Goal: Information Seeking & Learning: Learn about a topic

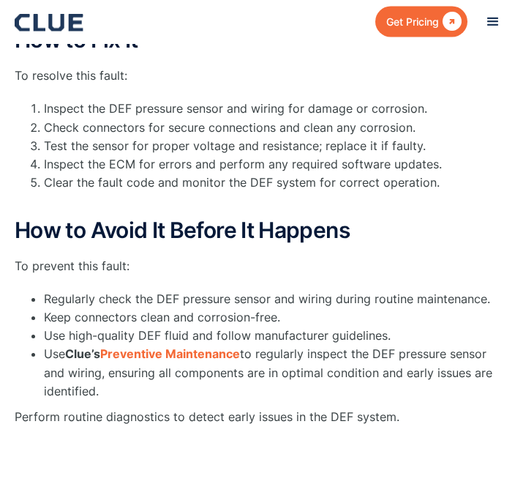
scroll to position [958, 0]
click at [190, 350] on strong "Preventive Maintenance" at bounding box center [170, 353] width 140 height 15
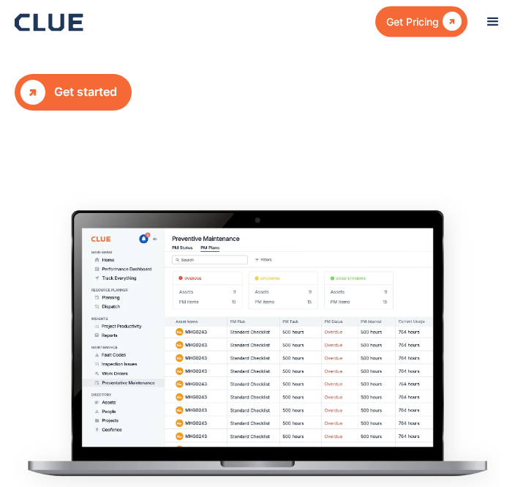
scroll to position [243, 0]
click at [67, 89] on div "Get started" at bounding box center [85, 92] width 63 height 18
